Goal: Information Seeking & Learning: Learn about a topic

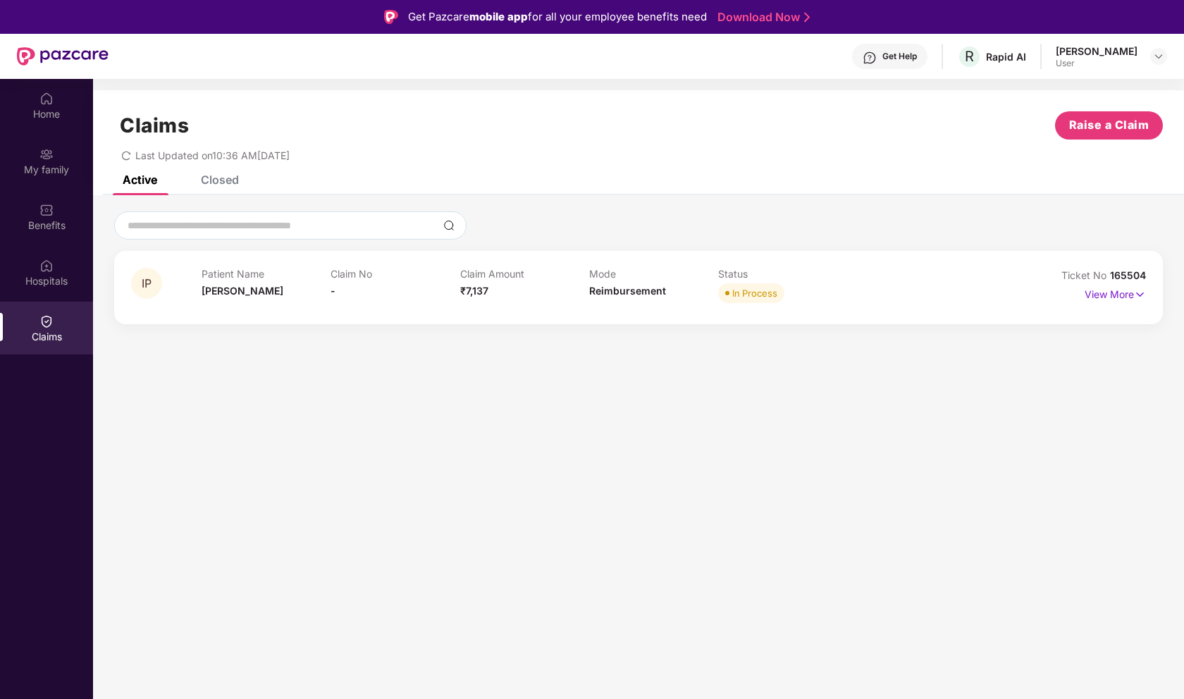
scroll to position [51, 0]
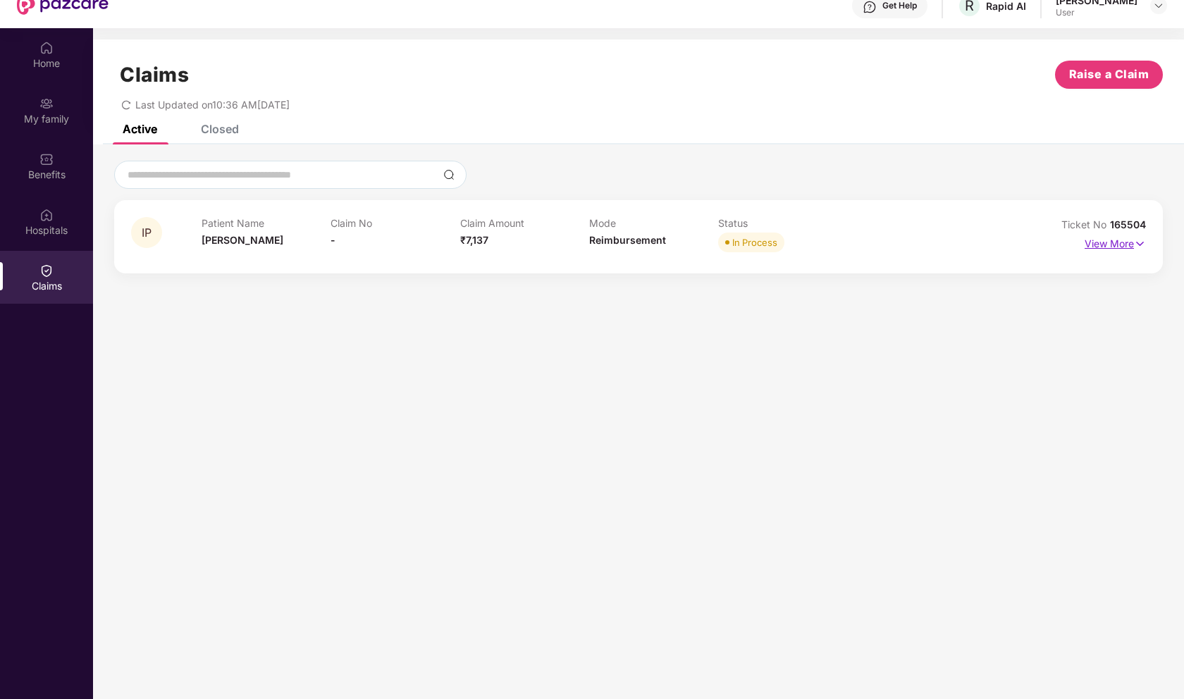
click at [1110, 242] on p "View More" at bounding box center [1115, 242] width 61 height 19
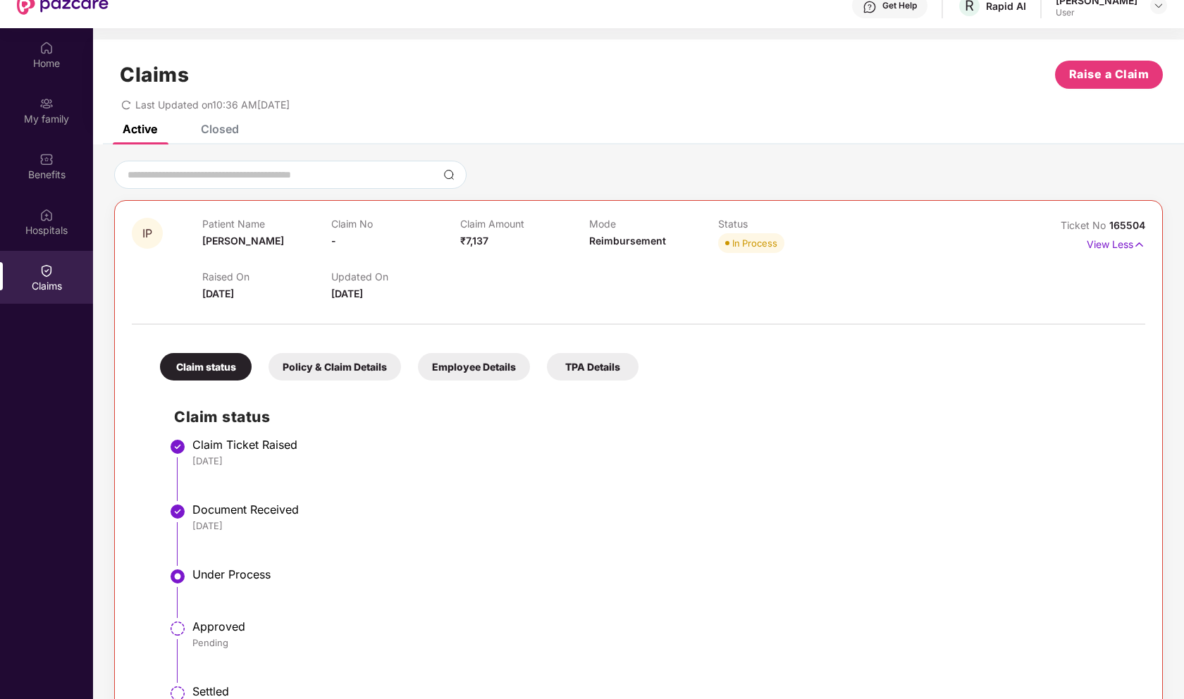
click at [216, 127] on div "Closed" at bounding box center [220, 129] width 38 height 14
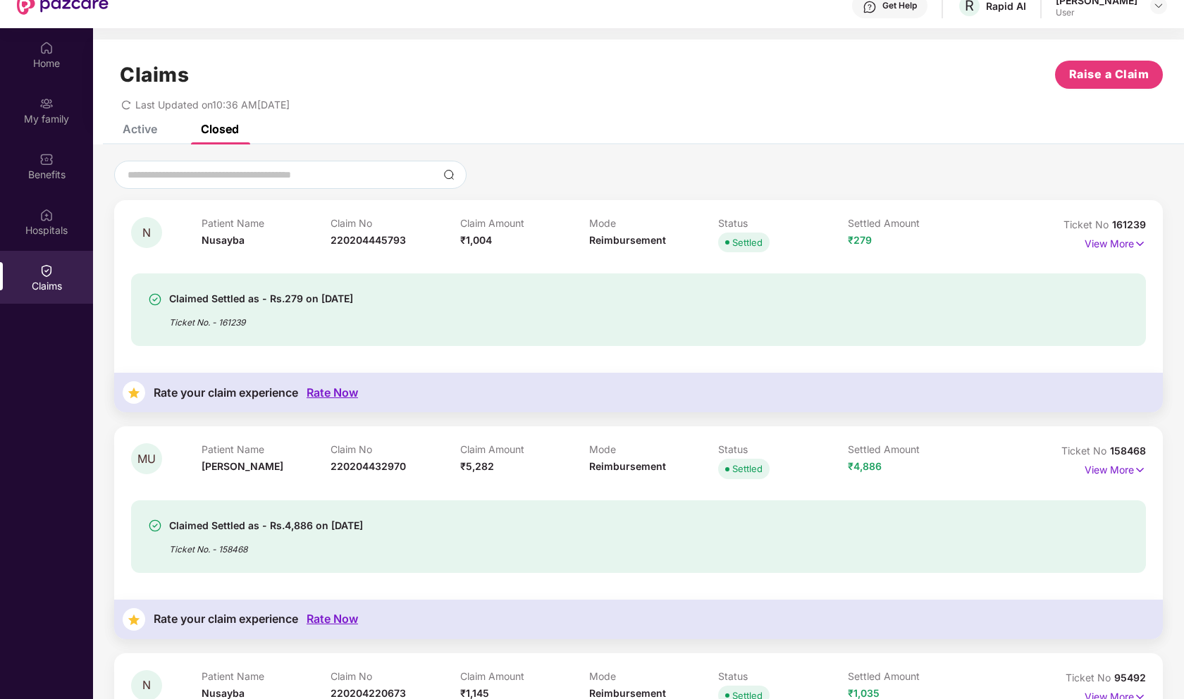
click at [486, 135] on div "Active Closed" at bounding box center [638, 135] width 1091 height 20
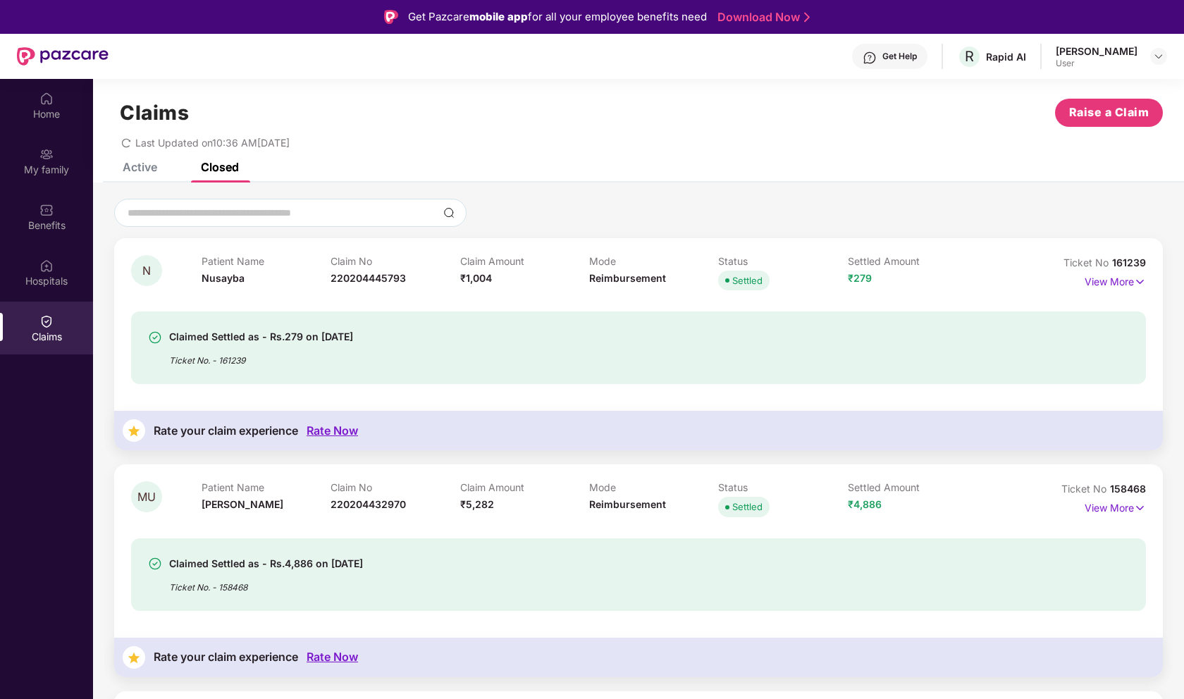
scroll to position [0, 0]
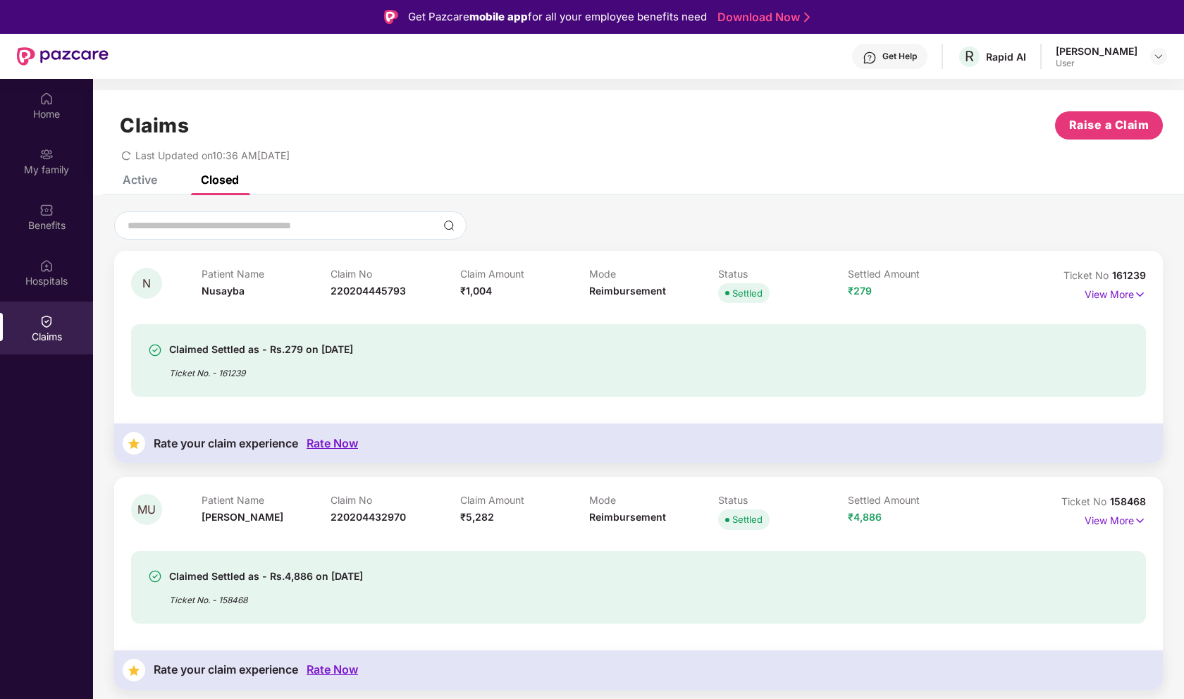
click at [149, 175] on div "Active" at bounding box center [140, 180] width 35 height 14
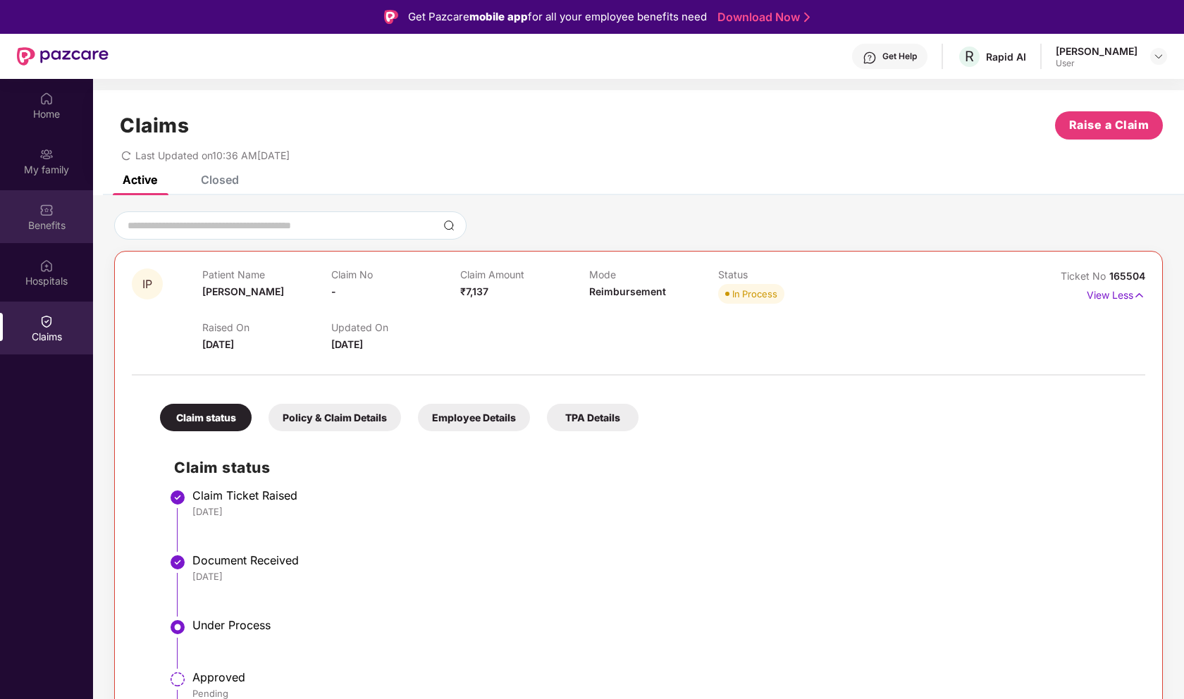
click at [49, 214] on img at bounding box center [46, 210] width 14 height 14
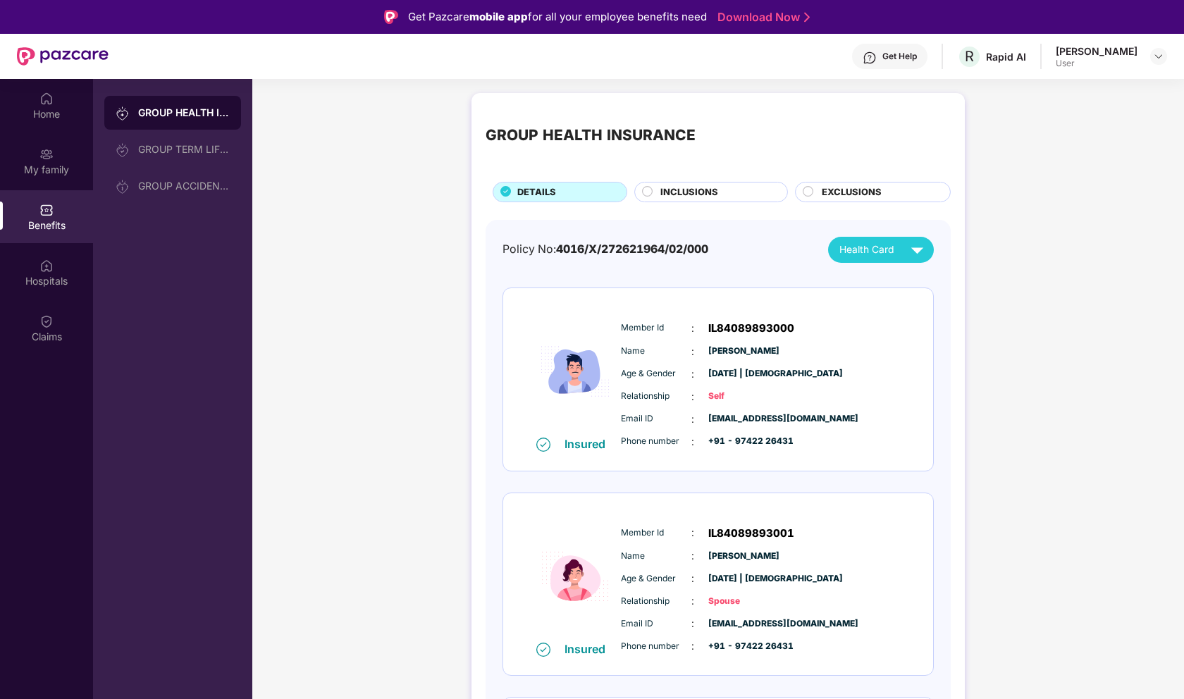
click at [731, 336] on span "IL84089893000" at bounding box center [751, 328] width 86 height 17
click at [729, 351] on span "[PERSON_NAME]" at bounding box center [743, 351] width 70 height 13
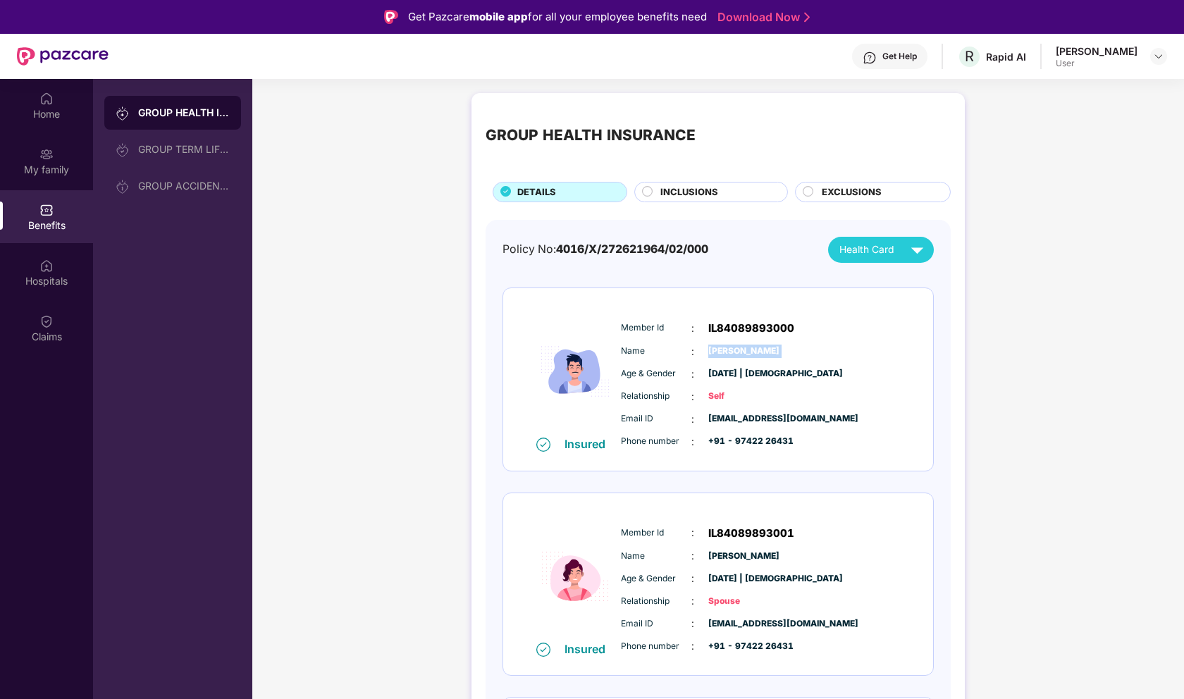
click at [851, 470] on div "Insured Member Id : IL84089893000 Name : [PERSON_NAME] Age & Gender : [DATE] | …" at bounding box center [718, 379] width 430 height 183
click at [721, 194] on div "INCLUSIONS" at bounding box center [716, 193] width 127 height 16
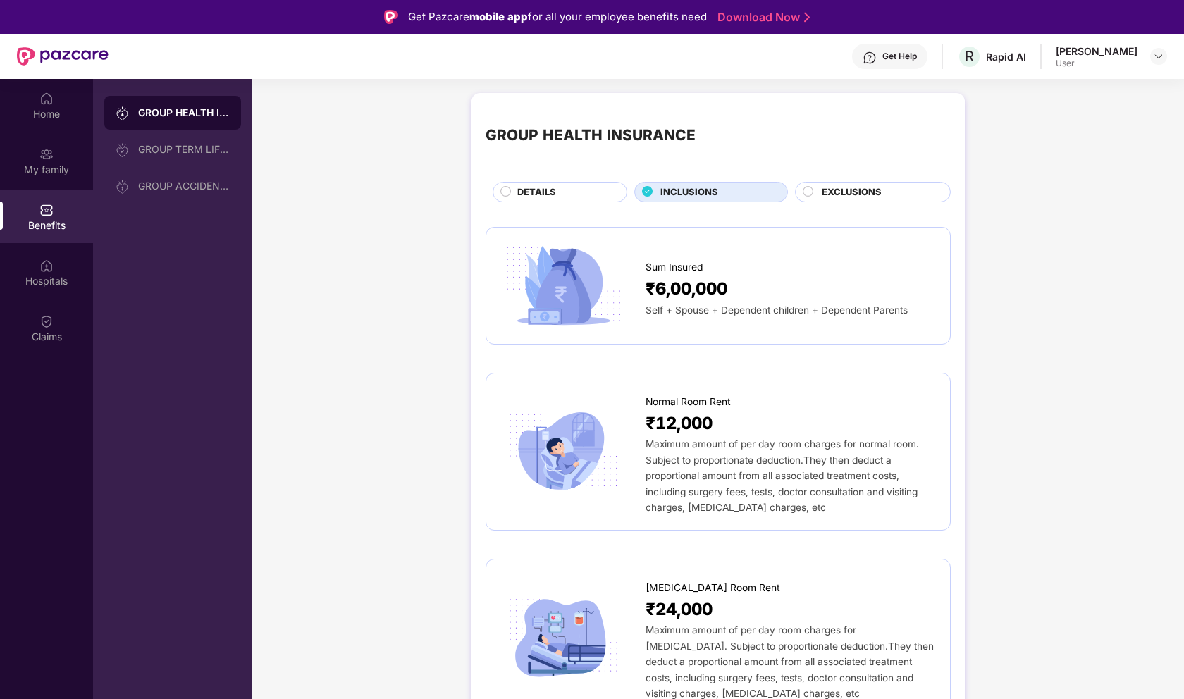
click at [851, 189] on span "EXCLUSIONS" at bounding box center [852, 192] width 60 height 14
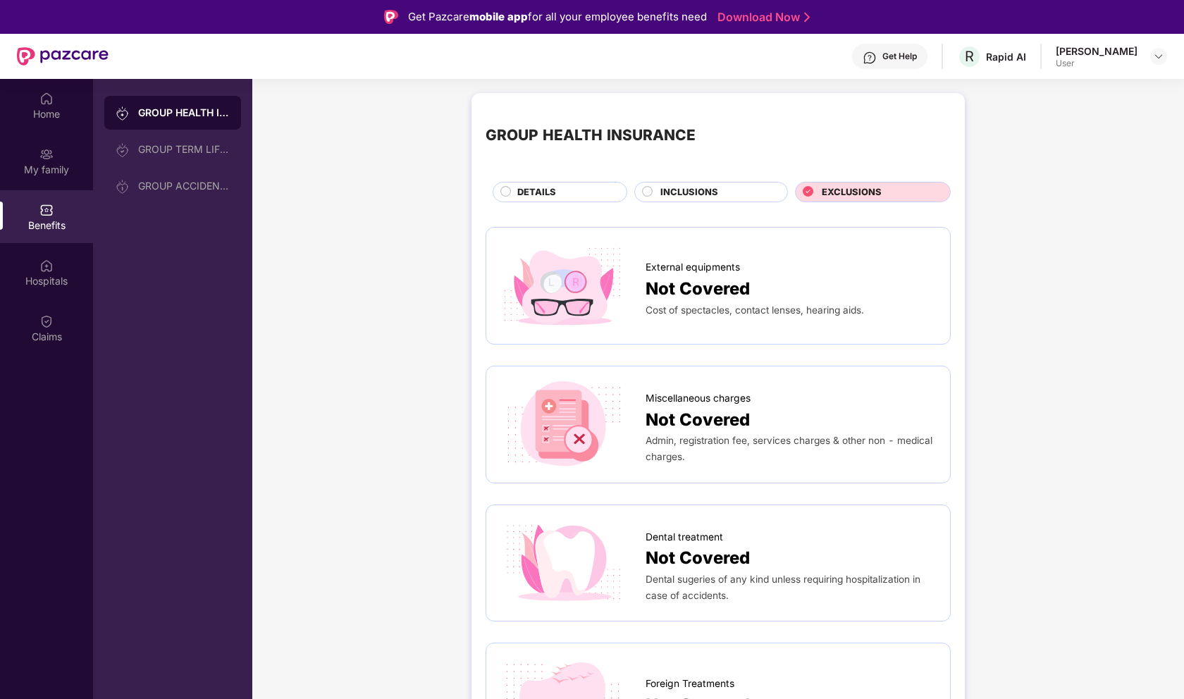
click at [812, 428] on div "Not Covered" at bounding box center [791, 420] width 290 height 27
click at [802, 406] on div "Miscellaneous charges" at bounding box center [791, 395] width 290 height 23
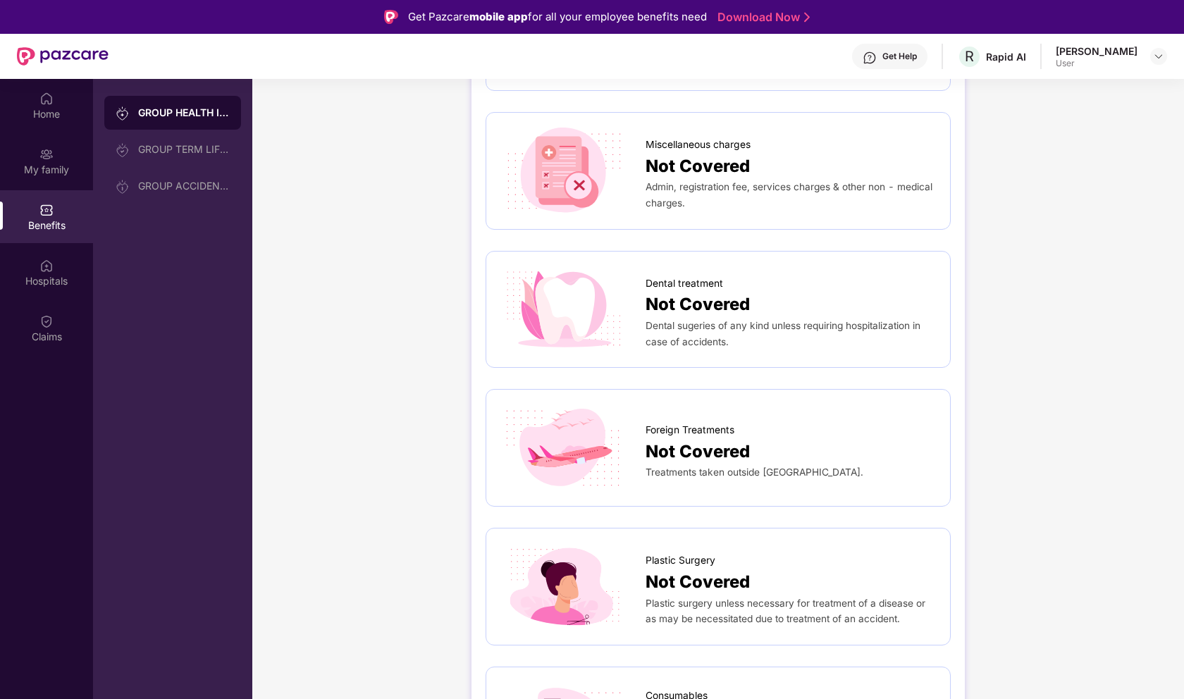
click at [805, 411] on div "Foreign Treatments Not Covered Treatments taken outside [GEOGRAPHIC_DATA]." at bounding box center [718, 448] width 436 height 88
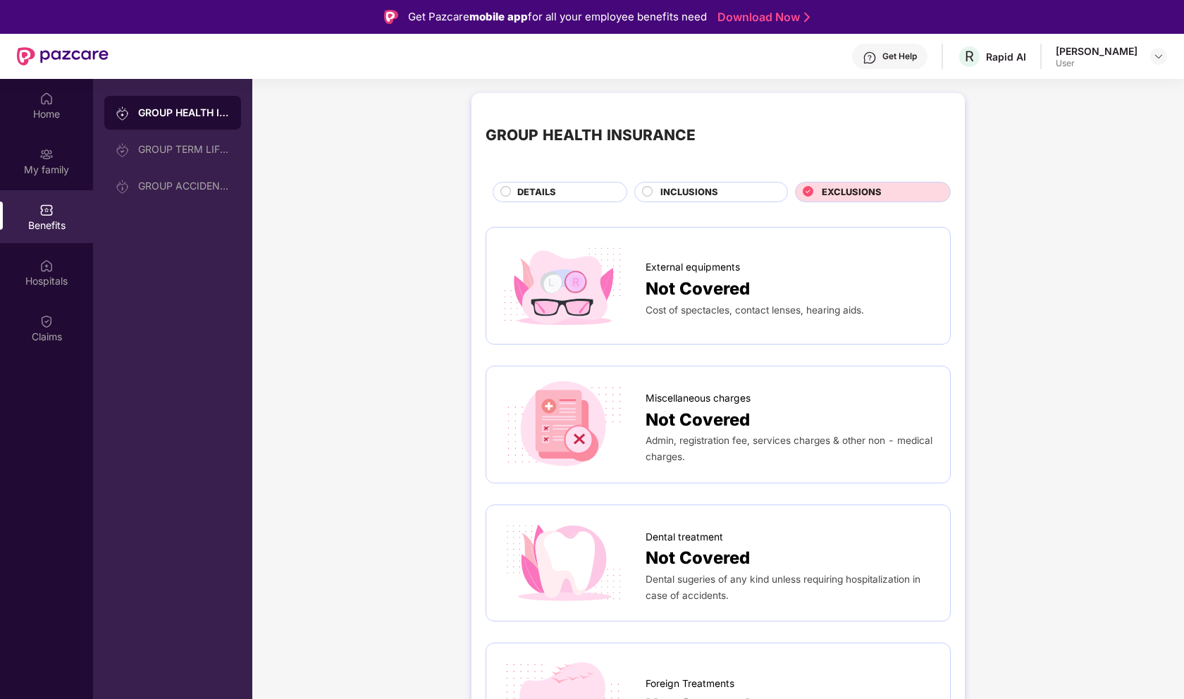
click at [577, 194] on div "DETAILS" at bounding box center [564, 193] width 109 height 16
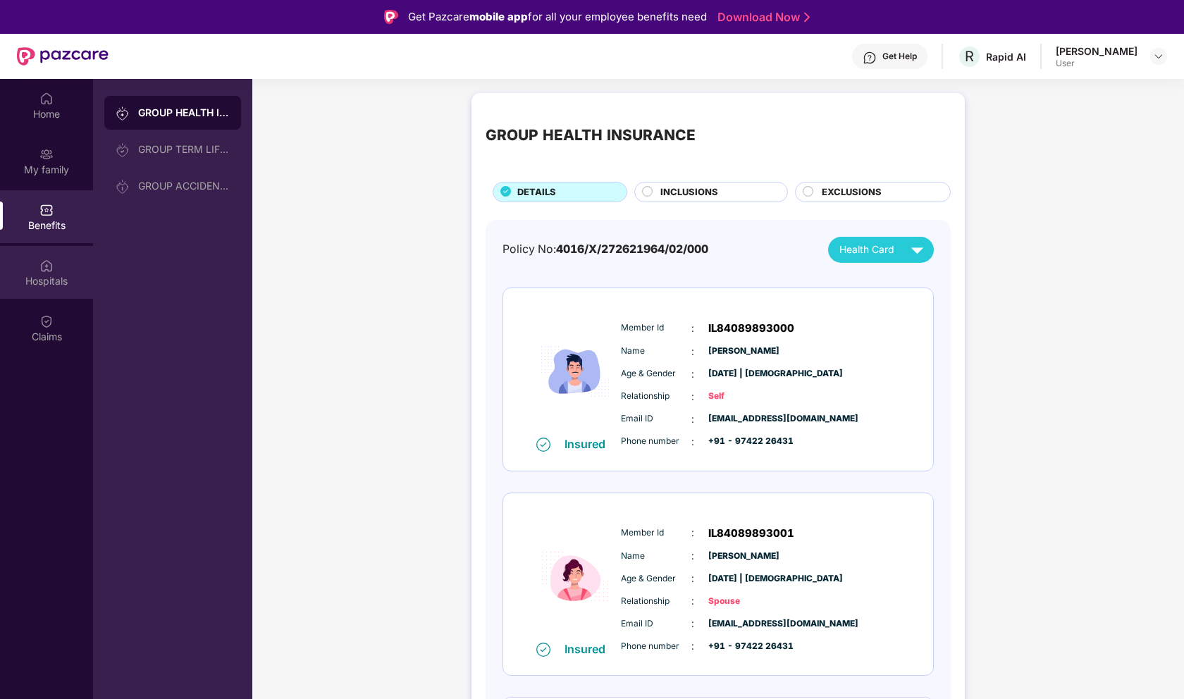
click at [34, 276] on div "Hospitals" at bounding box center [46, 281] width 93 height 14
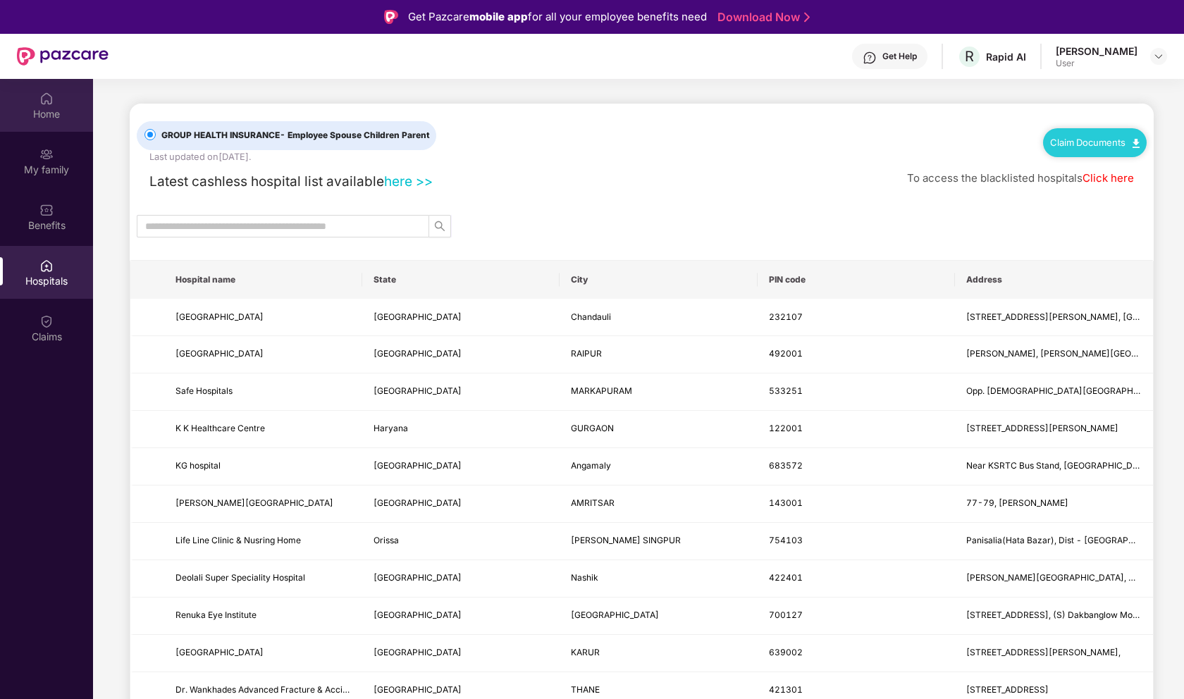
click at [57, 115] on div "Home" at bounding box center [46, 114] width 93 height 14
